Goal: Use online tool/utility: Use online tool/utility

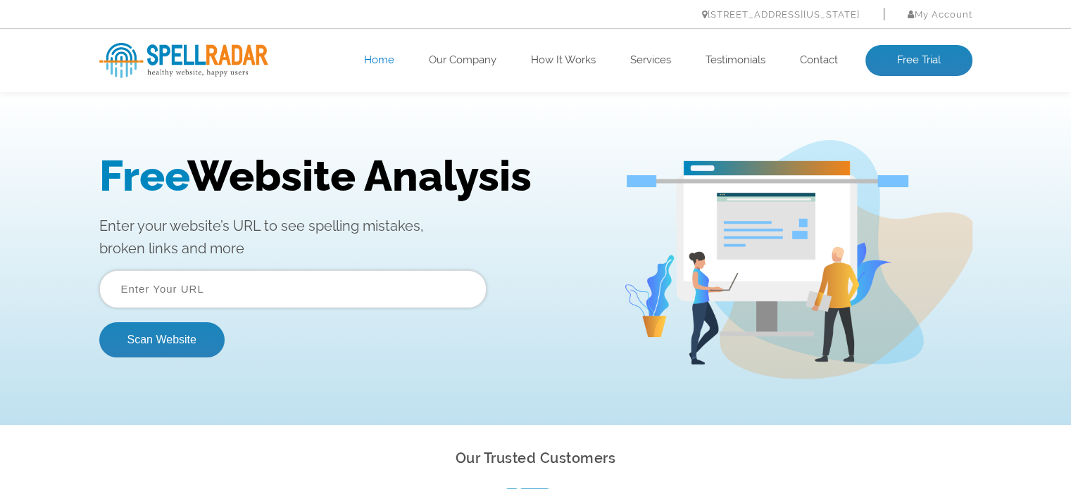
click at [311, 289] on input "text" at bounding box center [292, 289] width 387 height 38
type input "www.dragontkd.com"
click at [99, 323] on button "Scan Website" at bounding box center [161, 340] width 125 height 35
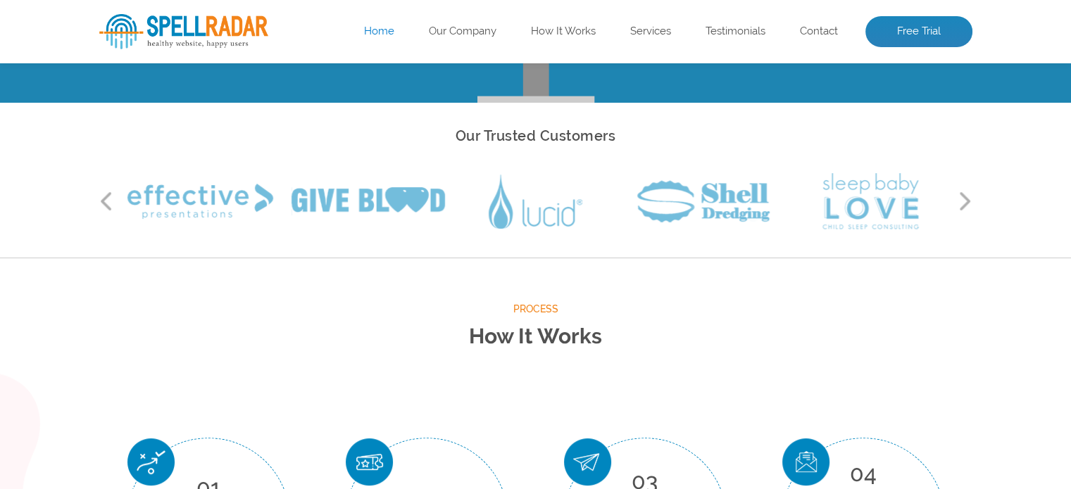
scroll to position [423, 0]
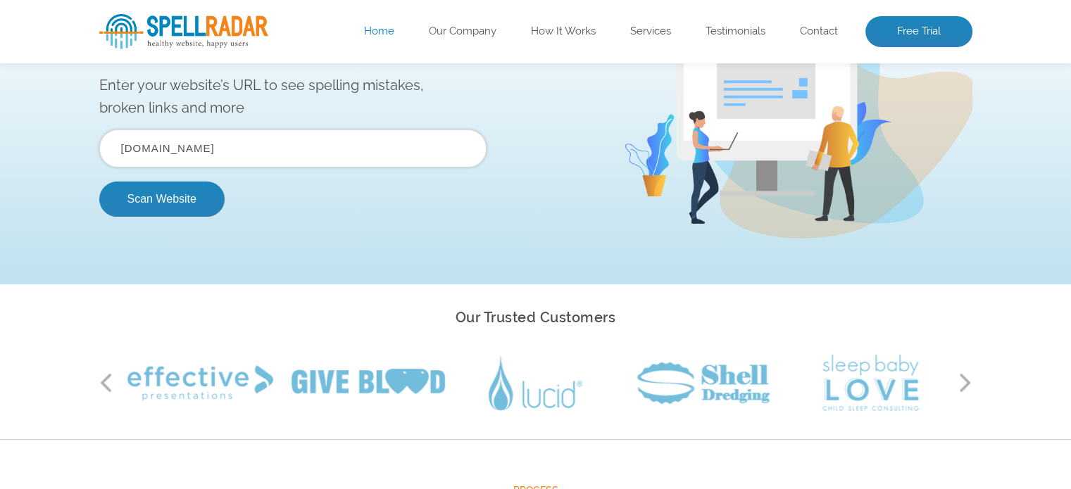
scroll to position [140, 0]
click at [276, 149] on input "www.dragontkd.com" at bounding box center [292, 149] width 387 height 38
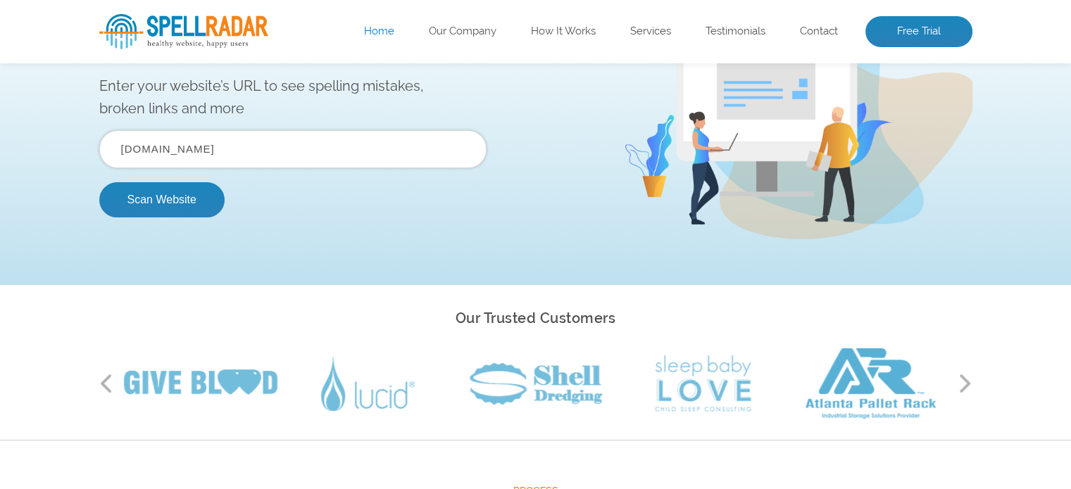
type input "www.dragontkd.ca"
click at [99, 182] on button "Scan Website" at bounding box center [161, 199] width 125 height 35
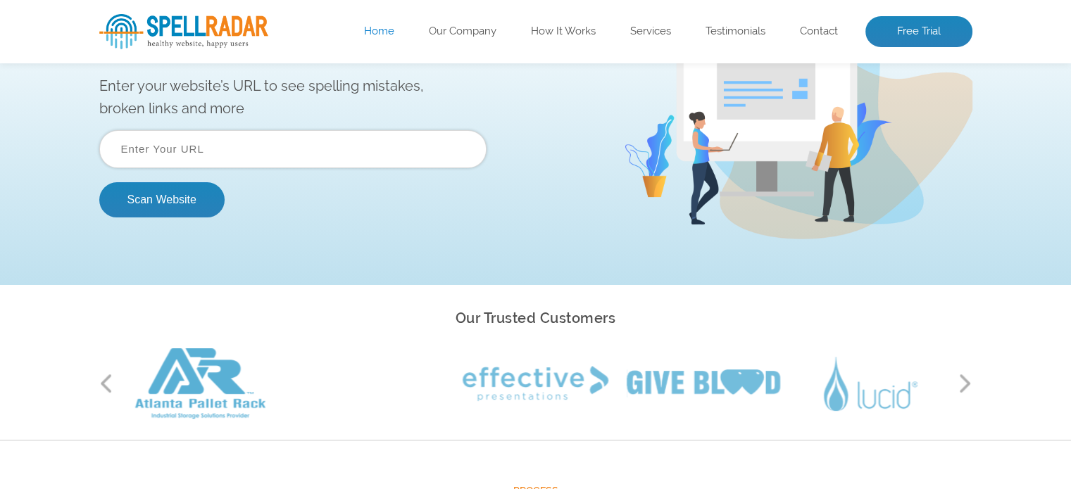
scroll to position [0, 0]
